Goal: Information Seeking & Learning: Learn about a topic

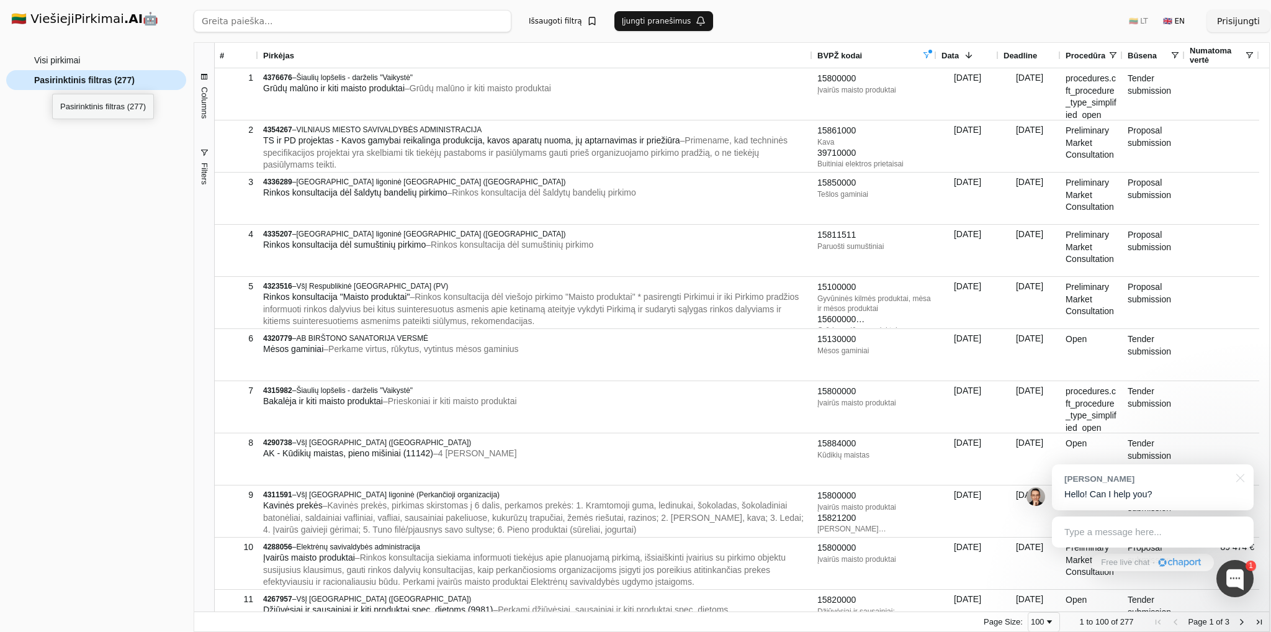
click at [52, 83] on span "Pasirinktinis filtras (277)" at bounding box center [84, 80] width 101 height 19
click at [51, 63] on span "Visi pirkimai" at bounding box center [57, 60] width 46 height 19
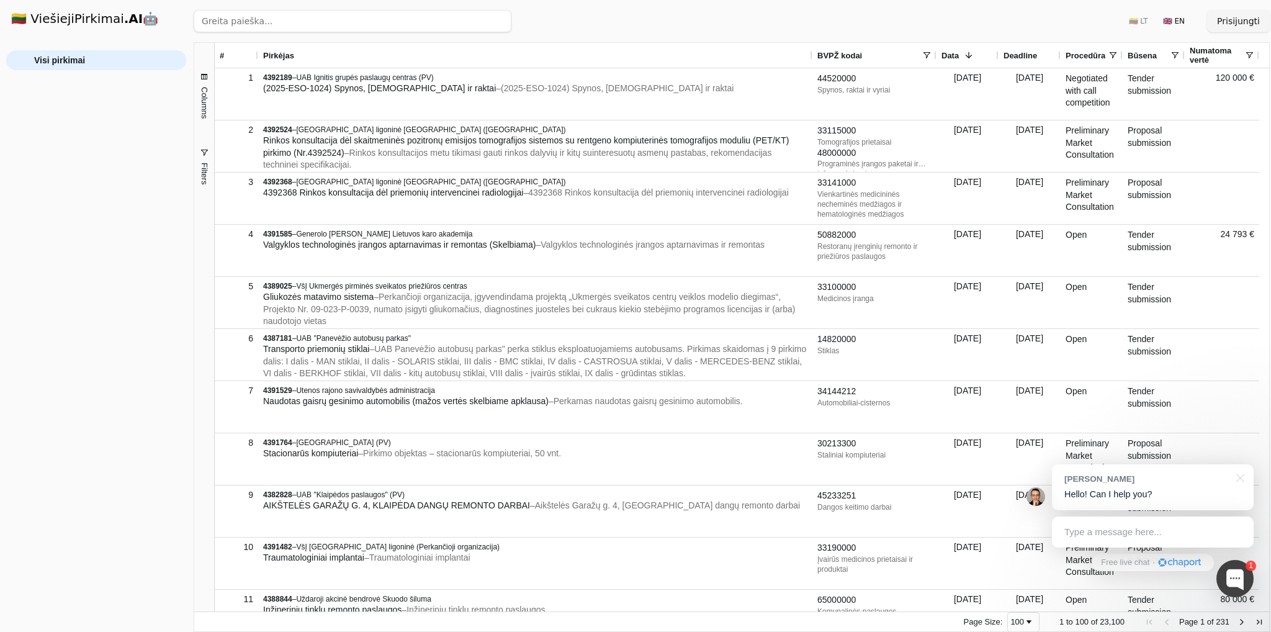
click at [971, 56] on span at bounding box center [968, 55] width 10 height 10
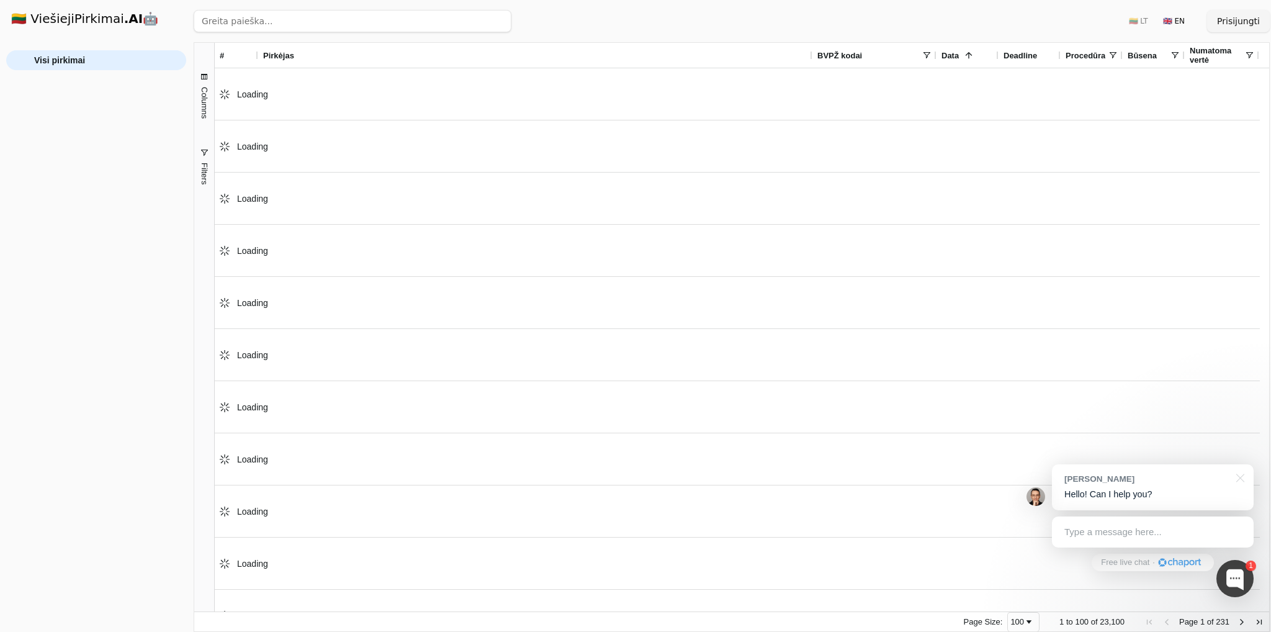
click at [930, 53] on span at bounding box center [926, 55] width 10 height 10
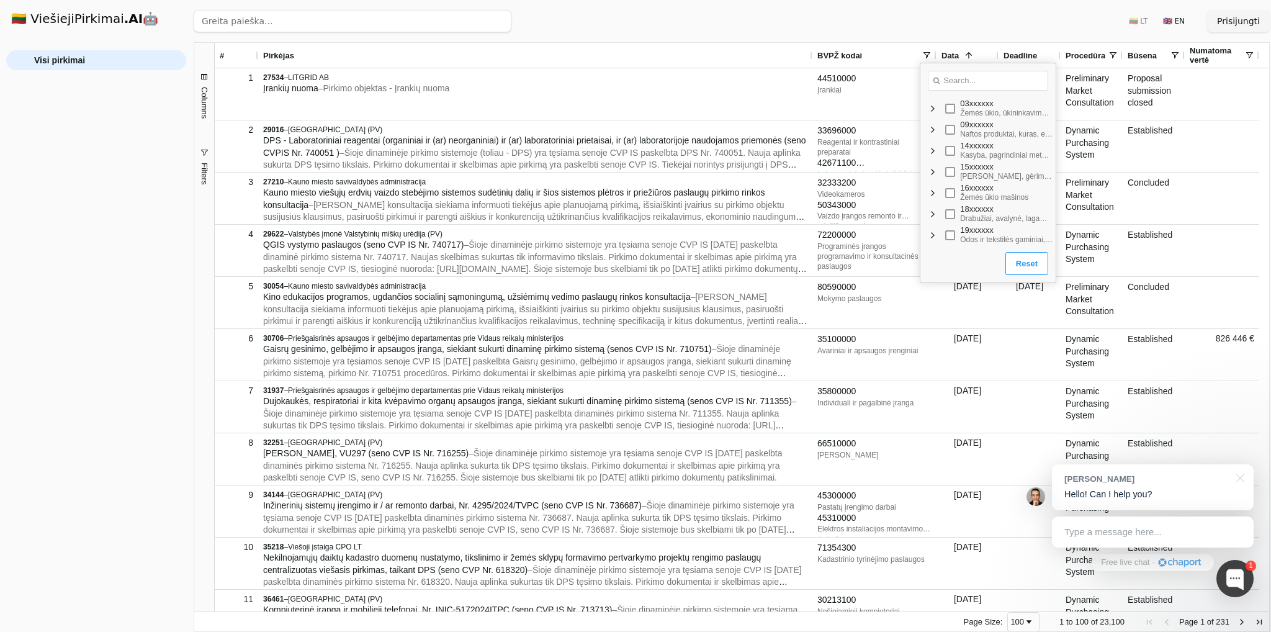
click at [932, 125] on span "Filter List" at bounding box center [932, 130] width 10 height 10
click at [943, 176] on span "Filter List" at bounding box center [942, 172] width 10 height 10
click at [950, 217] on span "Filter List" at bounding box center [952, 214] width 10 height 10
click at [968, 133] on div "09111xxx Akmens anglys ir iš akmens anglių pagamintas kuras" at bounding box center [987, 132] width 135 height 21
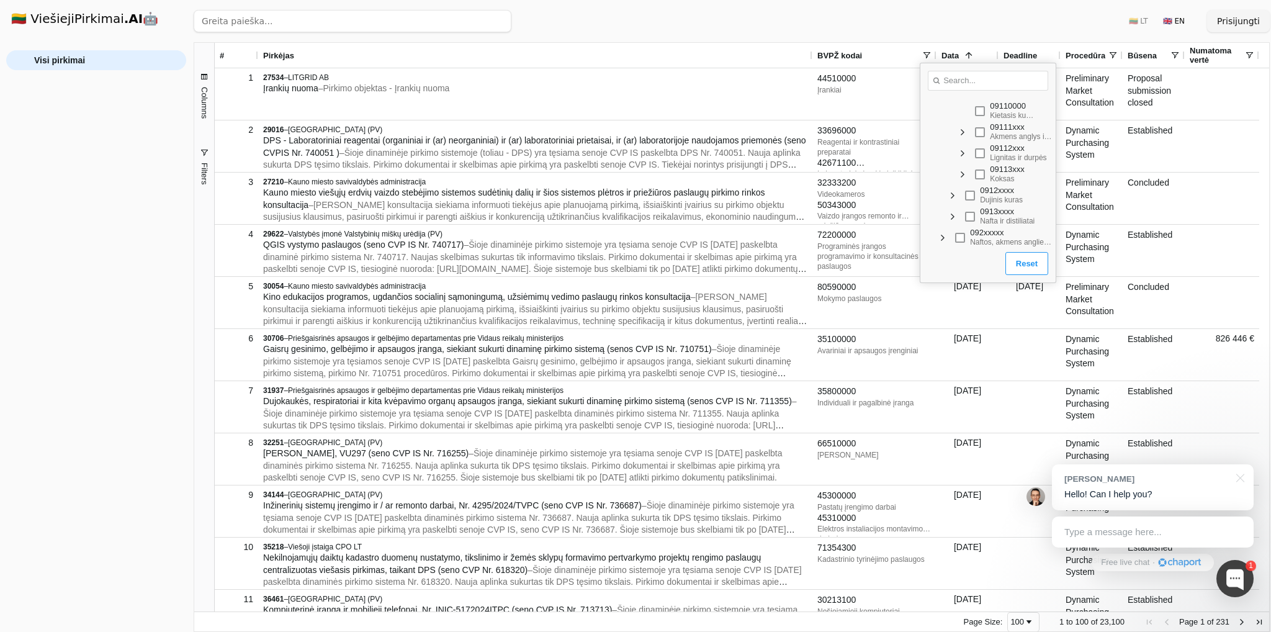
click at [964, 133] on span "Filter List" at bounding box center [962, 132] width 10 height 10
